Goal: Task Accomplishment & Management: Use online tool/utility

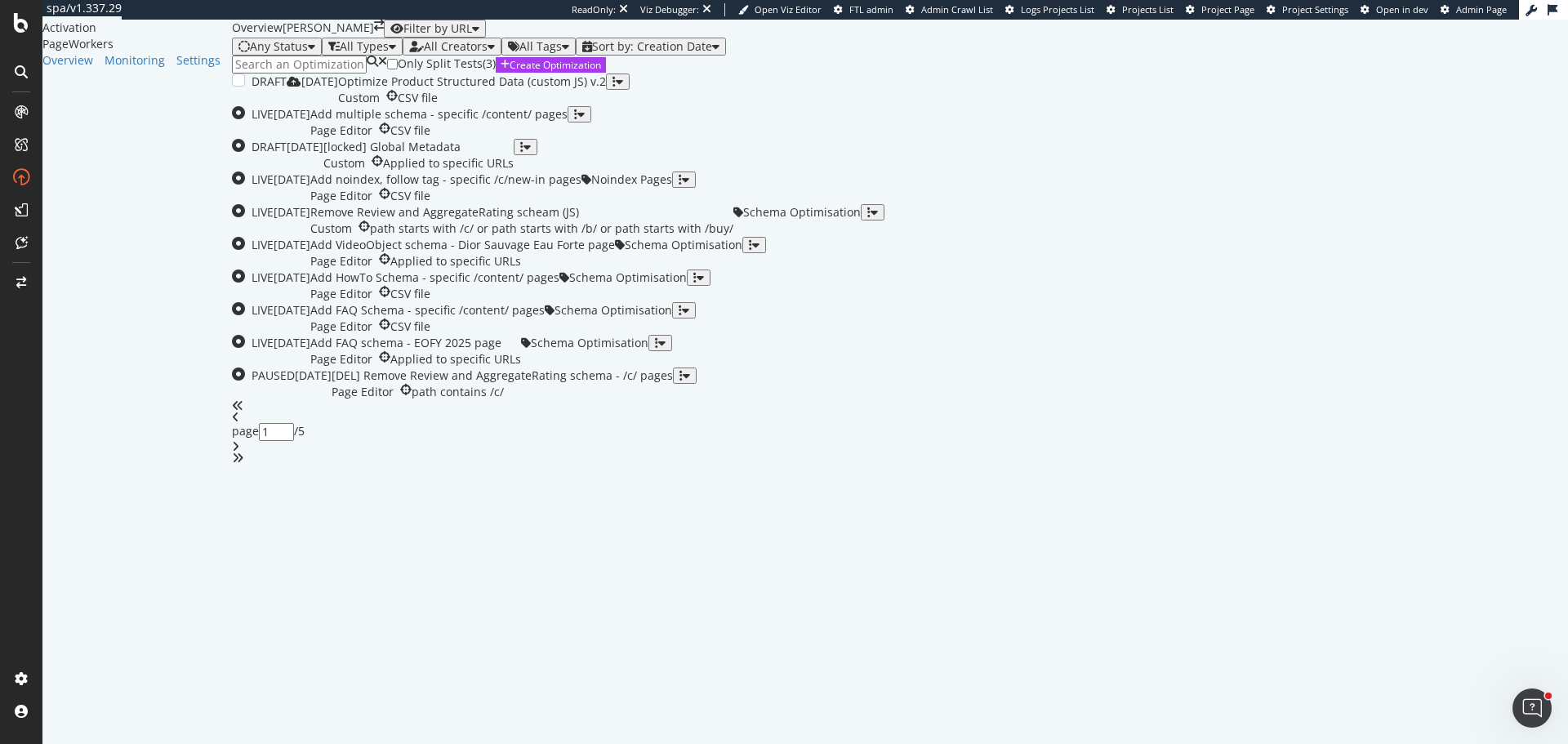
click at [605, 90] on div "Optimize Product Structured Data (custom JS) v.2" at bounding box center [472, 81] width 268 height 16
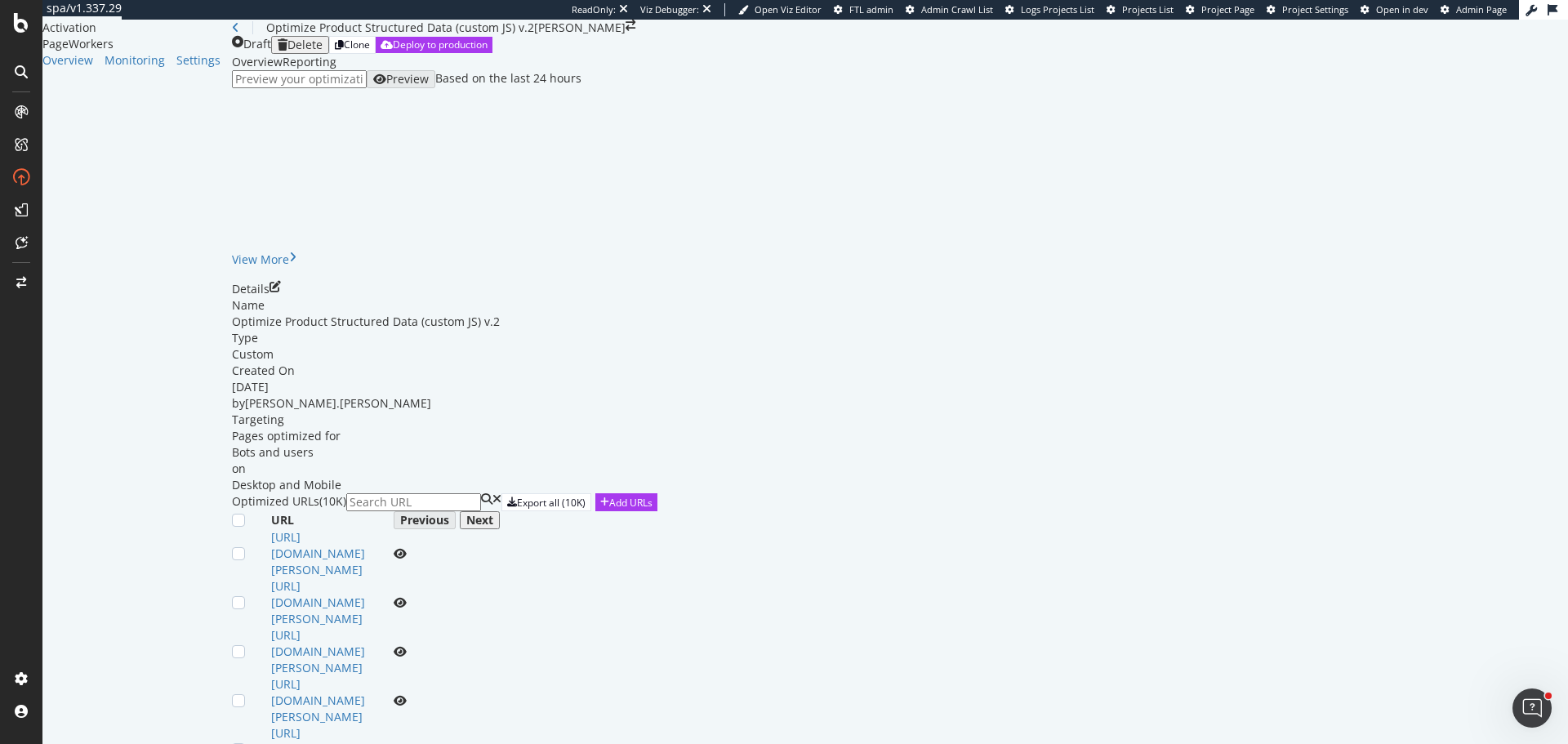
scroll to position [245, 0]
click at [652, 496] on div "Add URLs" at bounding box center [630, 503] width 43 height 14
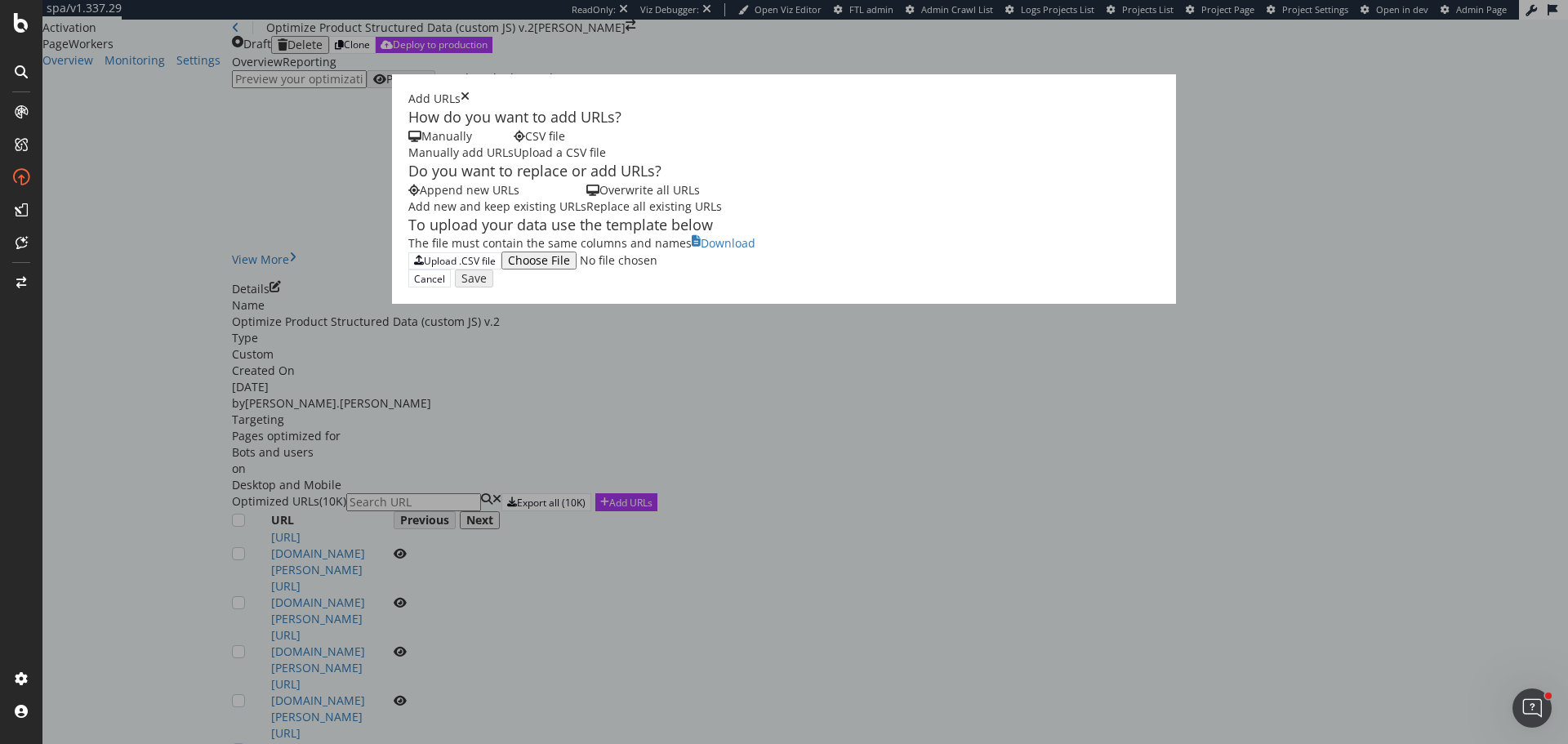
click at [586, 198] on div "Overwrite all URLs" at bounding box center [653, 190] width 135 height 16
click at [423, 268] on div "Upload .CSV file" at bounding box center [459, 261] width 71 height 14
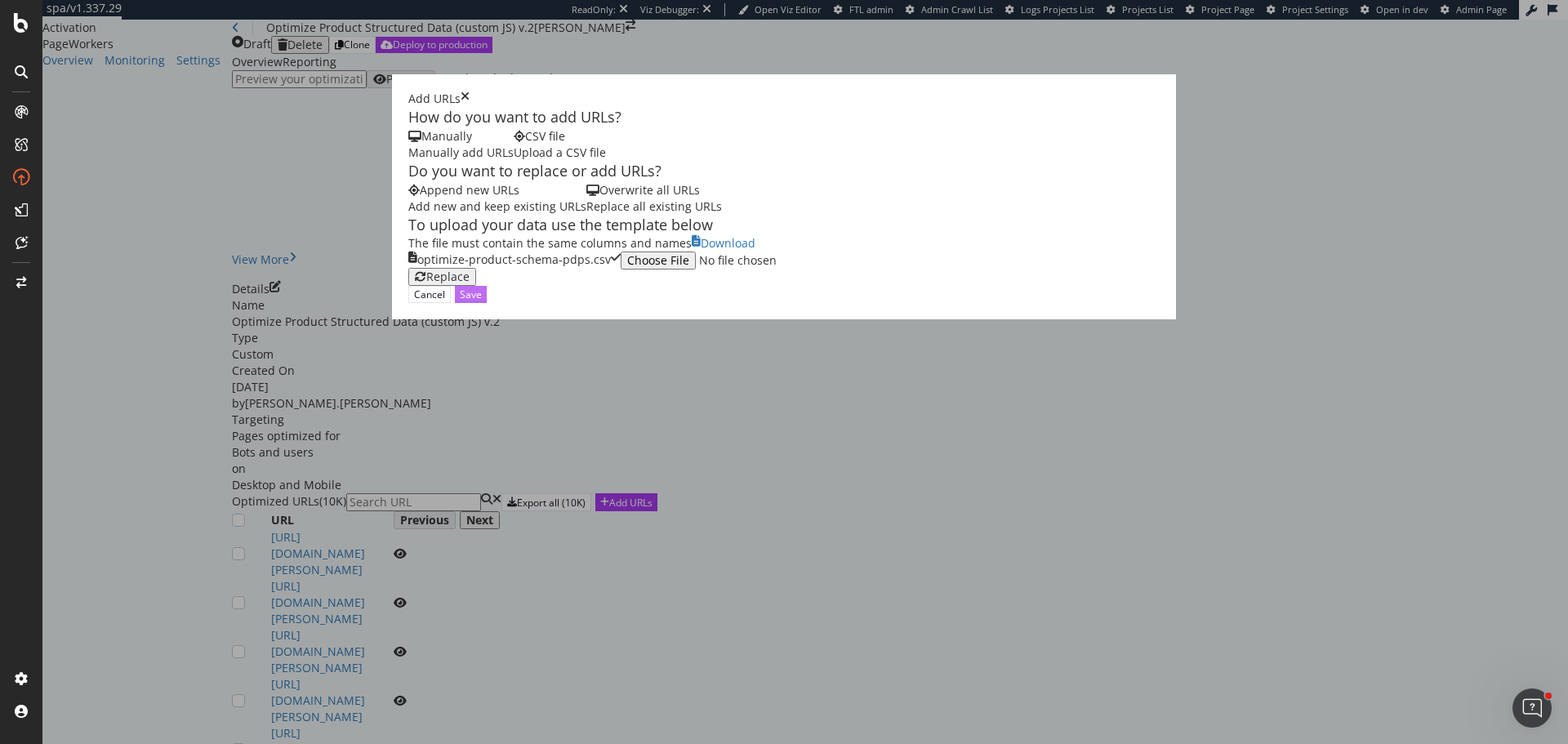
click at [481, 302] on div "Save" at bounding box center [471, 294] width 22 height 15
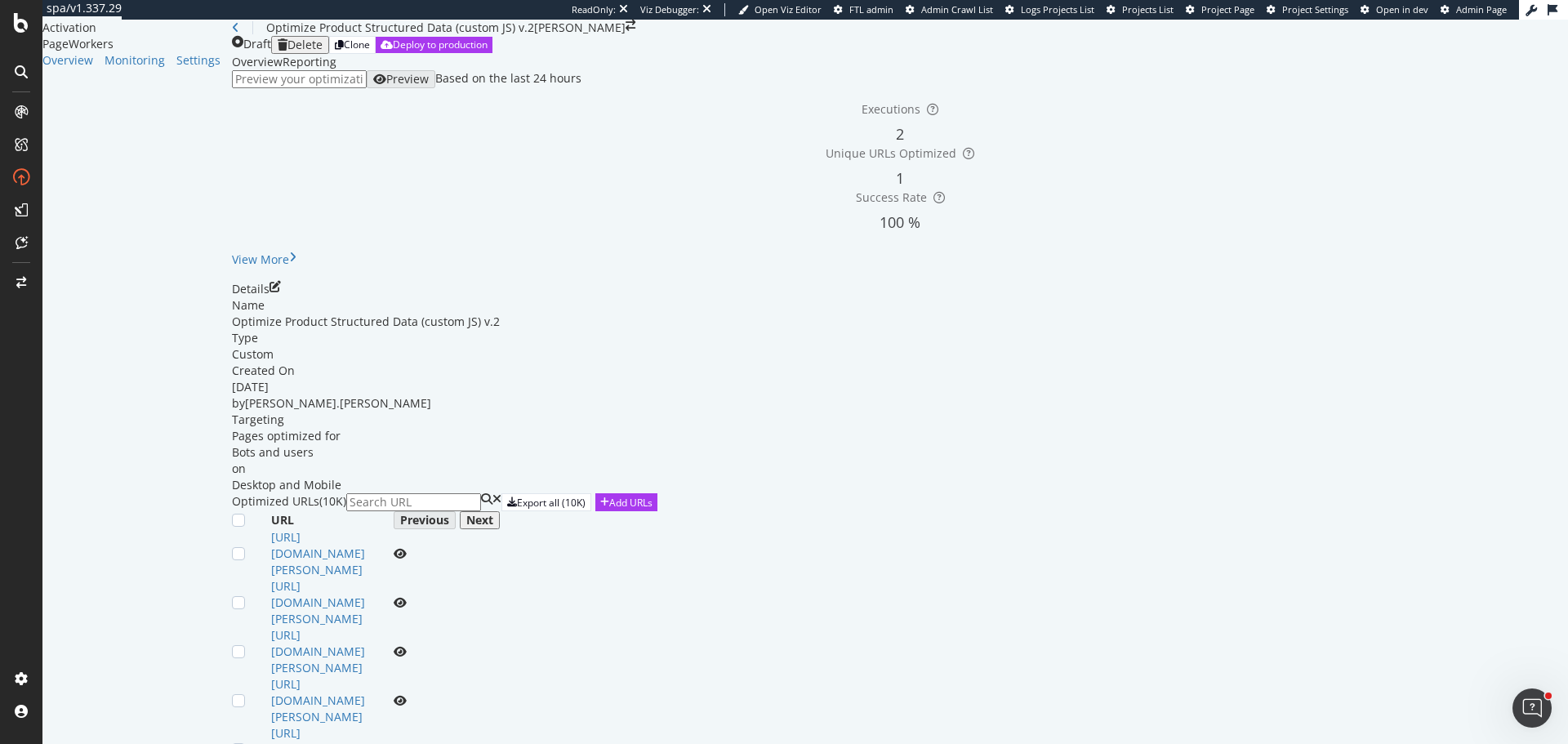
scroll to position [431, 0]
click at [365, 529] on link "[URL][DOMAIN_NAME][PERSON_NAME]" at bounding box center [318, 553] width 94 height 48
drag, startPoint x: 538, startPoint y: 364, endPoint x: 540, endPoint y: 373, distance: 9.2
click at [365, 676] on link "[URL][DOMAIN_NAME][PERSON_NAME]" at bounding box center [318, 700] width 94 height 48
click at [365, 725] on link "[URL][DOMAIN_NAME][PERSON_NAME]" at bounding box center [318, 749] width 94 height 48
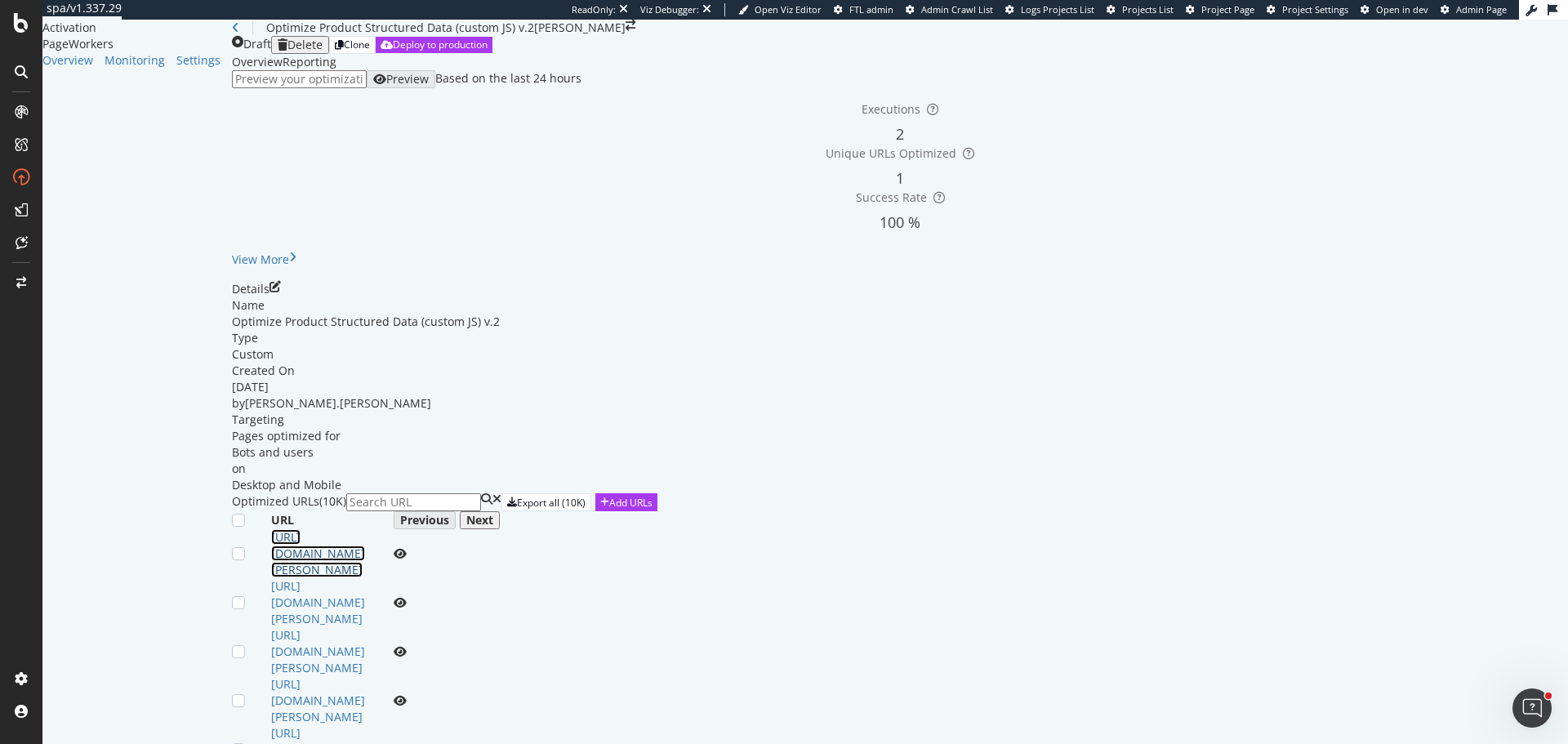
click at [365, 529] on link "[URL][DOMAIN_NAME][PERSON_NAME]" at bounding box center [318, 553] width 94 height 48
click at [365, 578] on link "[URL][DOMAIN_NAME][PERSON_NAME]" at bounding box center [318, 602] width 94 height 48
click at [365, 627] on link "[URL][DOMAIN_NAME][PERSON_NAME]" at bounding box center [318, 650] width 94 height 48
click at [394, 676] on td "[URL][DOMAIN_NAME][PERSON_NAME]" at bounding box center [332, 701] width 122 height 49
click at [365, 676] on link "[URL][DOMAIN_NAME][PERSON_NAME]" at bounding box center [318, 700] width 94 height 48
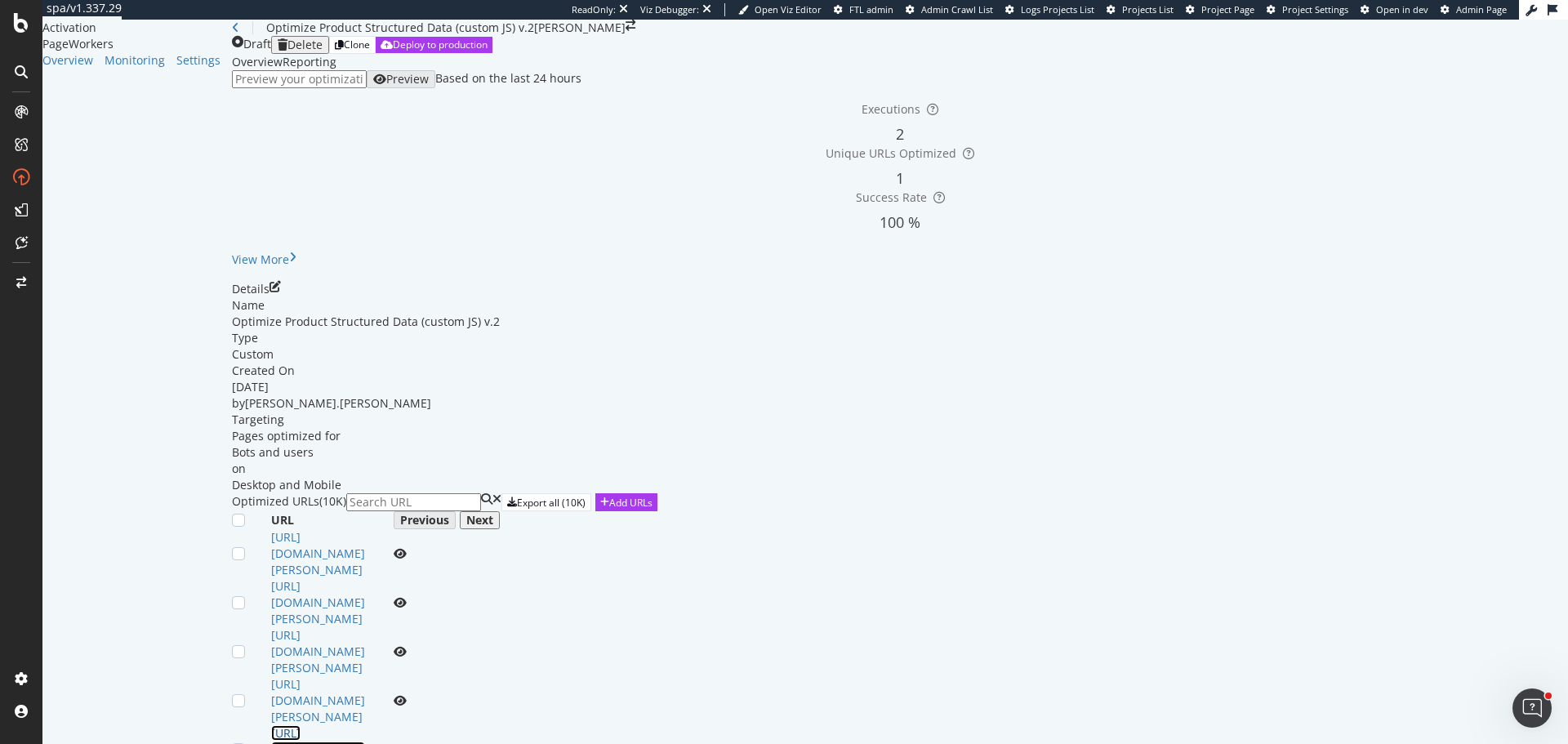
click at [365, 725] on link "[URL][DOMAIN_NAME][PERSON_NAME]" at bounding box center [318, 749] width 94 height 48
